Goal: Find specific page/section: Locate a particular part of the current website

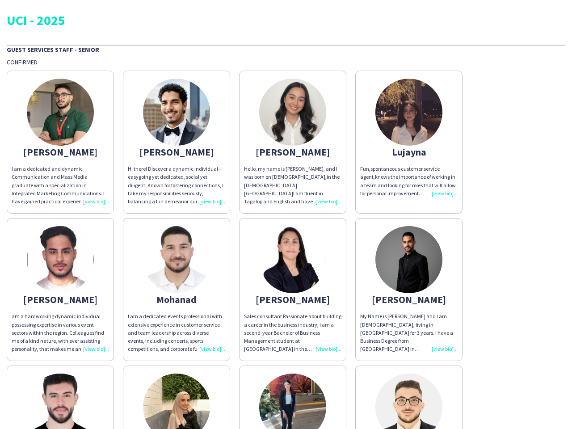
click at [286, 214] on div "[PERSON_NAME] am a dedicated and dynamic Communication and Mass Media graduate …" at bounding box center [286, 287] width 559 height 443
click at [60, 142] on img at bounding box center [60, 112] width 67 height 67
click at [176, 142] on img at bounding box center [176, 112] width 67 height 67
click at [293, 142] on img at bounding box center [292, 112] width 67 height 67
click at [409, 142] on img at bounding box center [408, 112] width 67 height 67
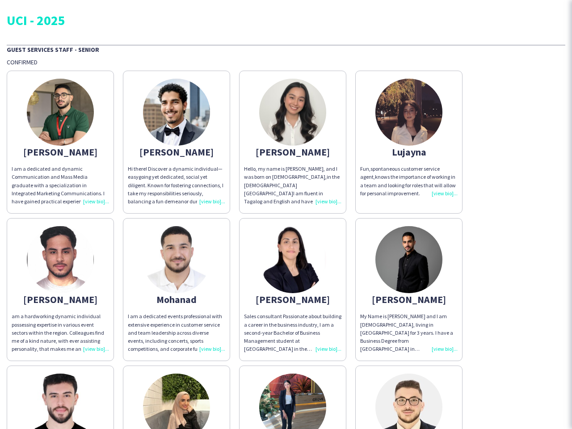
click at [60, 290] on img at bounding box center [60, 259] width 67 height 67
click at [176, 290] on img at bounding box center [176, 259] width 67 height 67
click at [293, 290] on img at bounding box center [292, 259] width 67 height 67
click at [409, 290] on img at bounding box center [408, 259] width 67 height 67
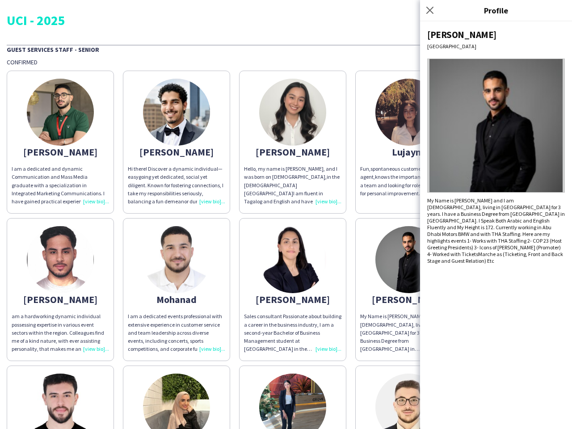
click at [60, 397] on img at bounding box center [60, 407] width 67 height 67
